Goal: Task Accomplishment & Management: Manage account settings

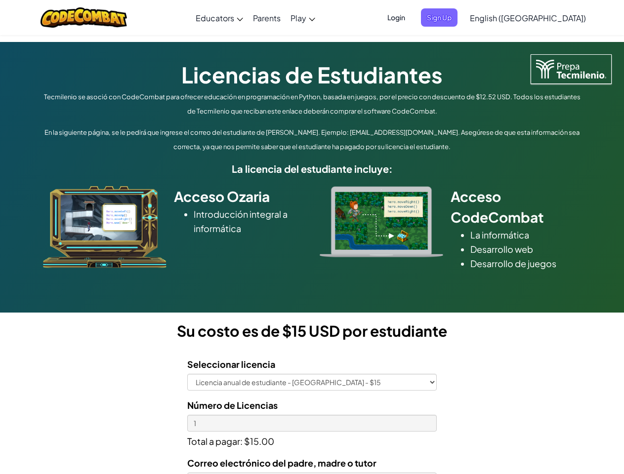
click at [312, 237] on div at bounding box center [381, 221] width 138 height 71
click at [411, 17] on span "Login" at bounding box center [396, 17] width 30 height 18
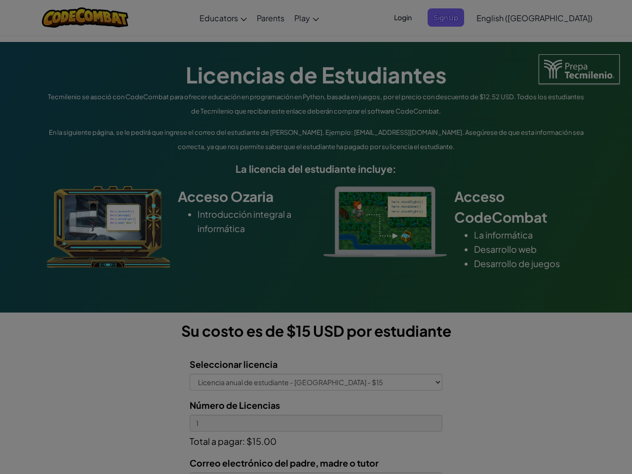
click at [0, 0] on input "Email or Username :" at bounding box center [0, 0] width 0 height 0
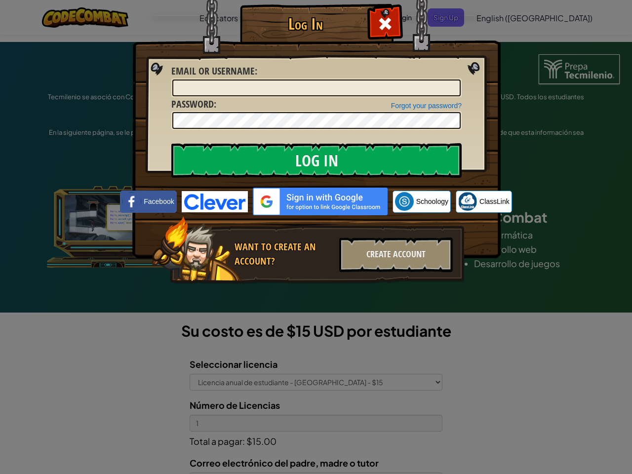
click at [499, 17] on div "Log In Unknown Error Email or Username : Forgot your password? Password : Log I…" at bounding box center [316, 237] width 632 height 474
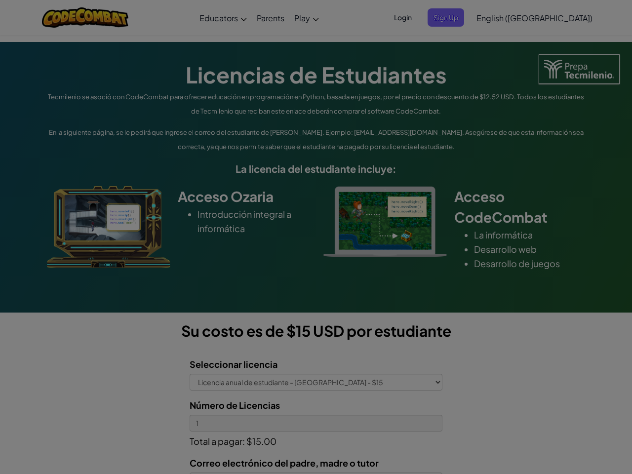
click at [499, 17] on div "Log In Unknown Error Email or Username : Forgot your password? Password : Log I…" at bounding box center [316, 237] width 632 height 474
click at [552, 18] on div at bounding box center [316, 237] width 632 height 474
